Goal: Task Accomplishment & Management: Manage account settings

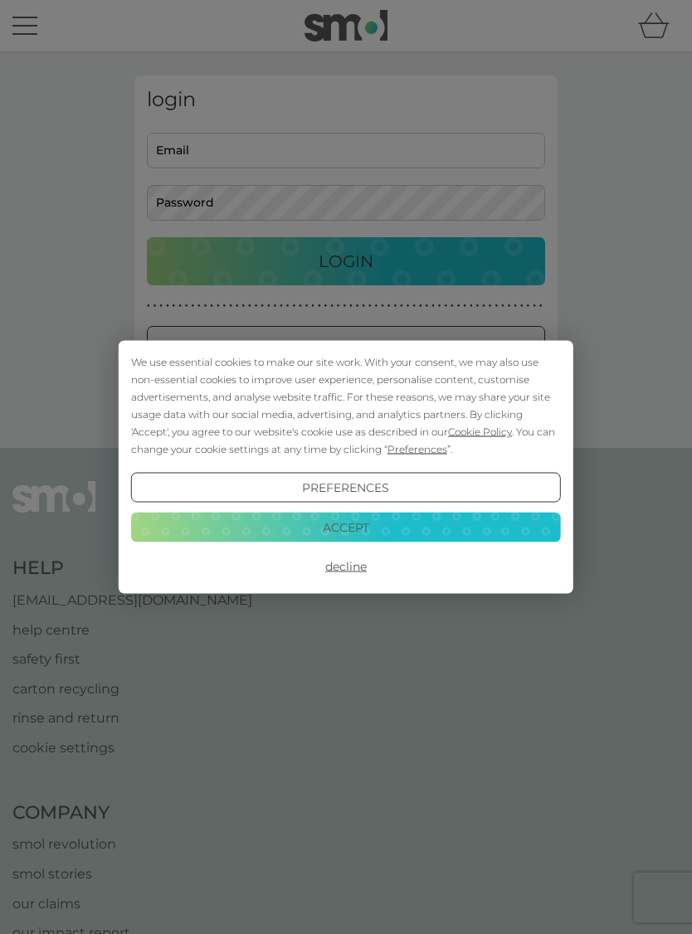
click at [308, 537] on button "Accept" at bounding box center [346, 527] width 430 height 30
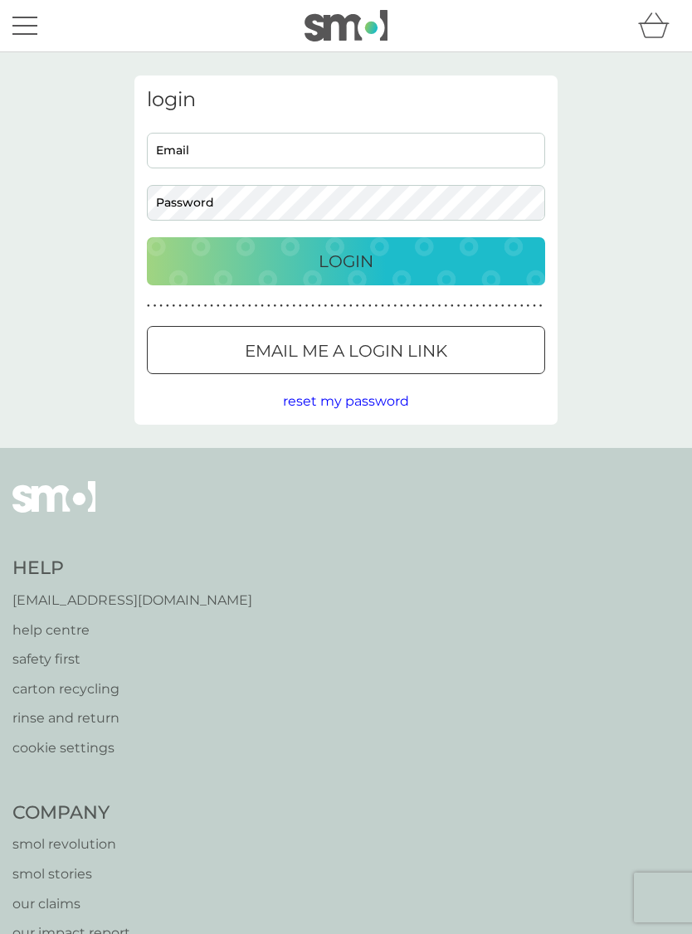
click at [172, 153] on input "Email" at bounding box center [346, 151] width 398 height 36
type input "[EMAIL_ADDRESS][DOMAIN_NAME]"
click at [346, 260] on button "Login" at bounding box center [346, 261] width 398 height 48
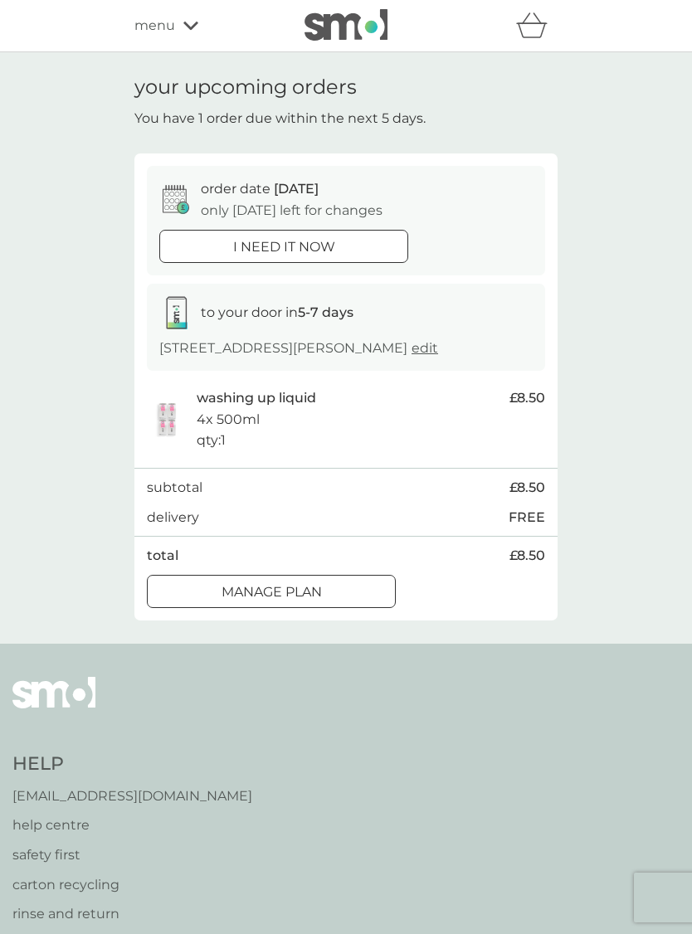
click at [244, 600] on div at bounding box center [271, 591] width 60 height 17
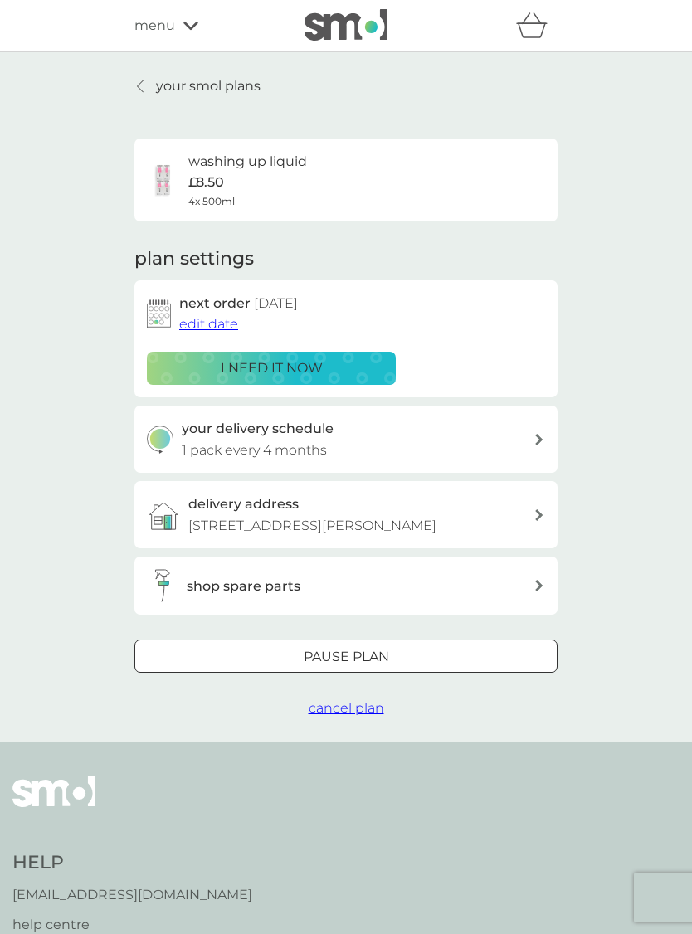
click at [202, 316] on span "edit date" at bounding box center [208, 324] width 59 height 16
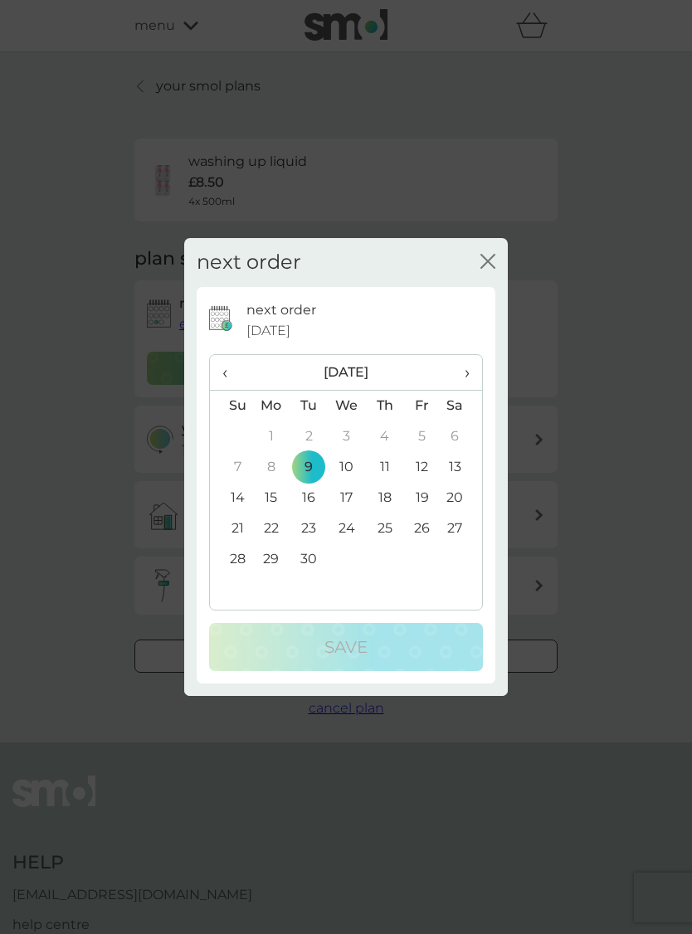
click at [470, 384] on th "›" at bounding box center [460, 373] width 41 height 36
click at [385, 474] on td "9" at bounding box center [384, 467] width 37 height 31
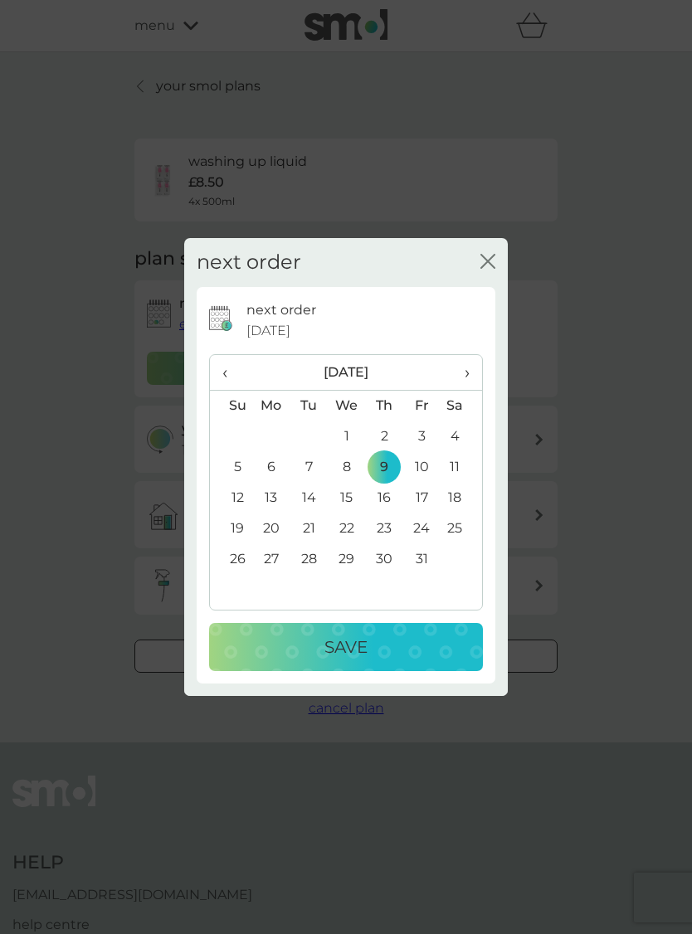
click at [347, 652] on p "Save" at bounding box center [345, 647] width 43 height 27
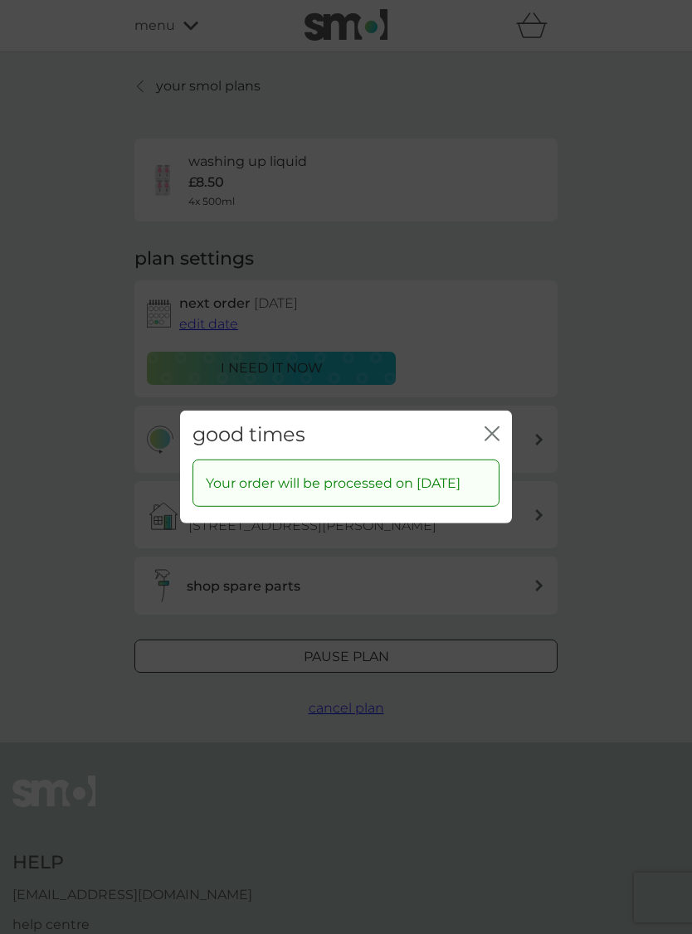
click at [498, 428] on icon "close" at bounding box center [491, 433] width 15 height 15
